Goal: Information Seeking & Learning: Learn about a topic

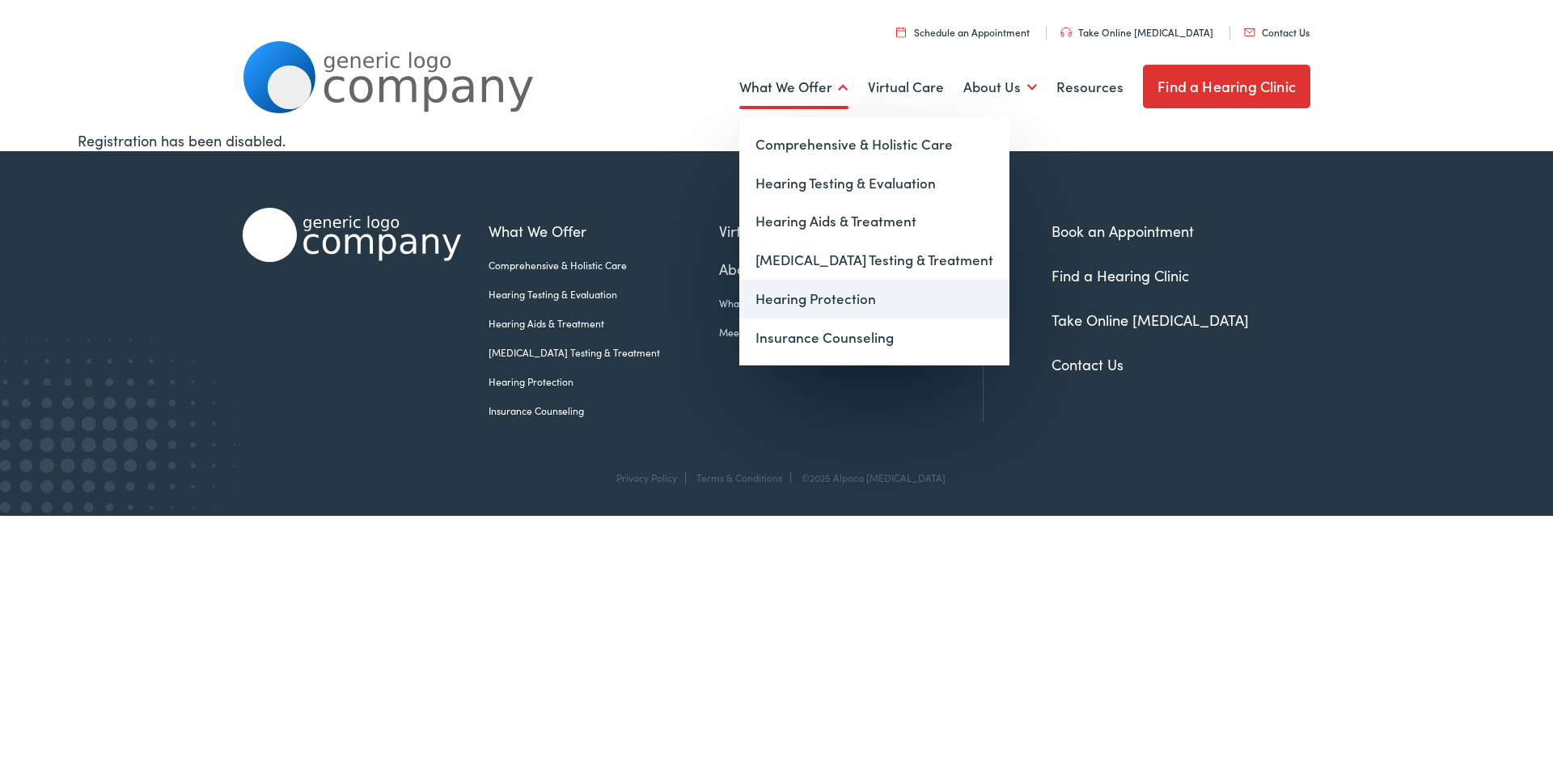
click at [786, 299] on link "Hearing Protection" at bounding box center [874, 299] width 270 height 39
